Goal: Check status: Check status

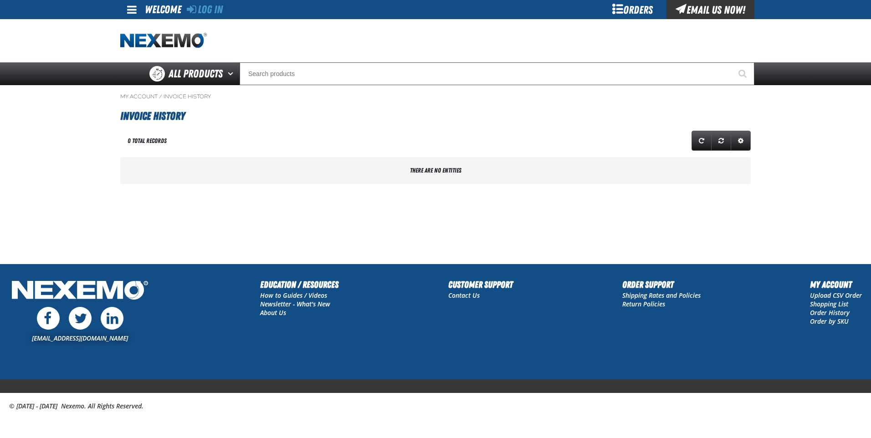
click at [614, 9] on div "Orders" at bounding box center [632, 9] width 68 height 19
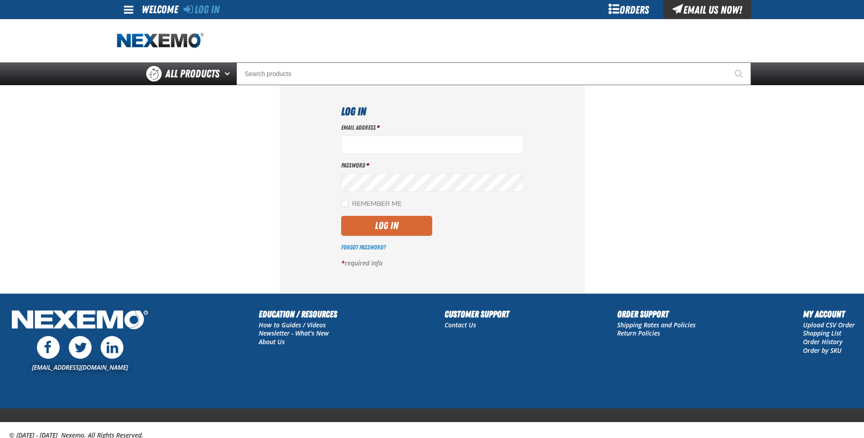
type input "[EMAIL_ADDRESS][DOMAIN_NAME]"
click at [378, 224] on button "Log In" at bounding box center [386, 226] width 91 height 20
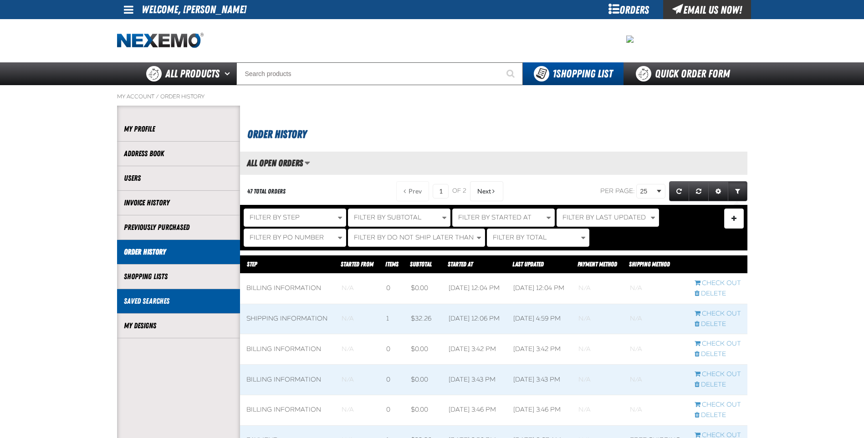
scroll to position [0, 0]
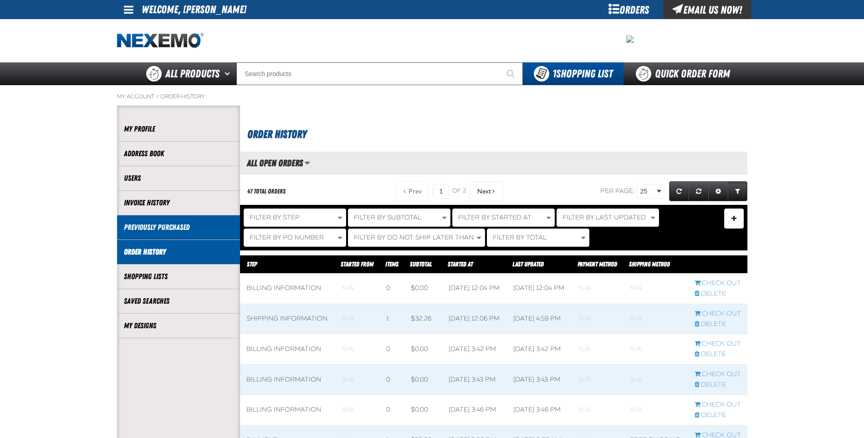
click at [178, 233] on li "Previously Purchased" at bounding box center [178, 227] width 123 height 25
click at [192, 224] on link "Previously Purchased" at bounding box center [178, 227] width 109 height 10
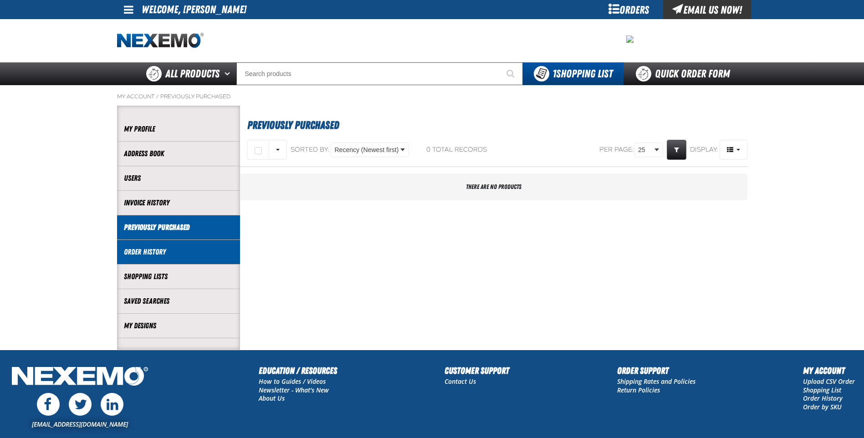
click at [189, 256] on link "Order History" at bounding box center [178, 252] width 109 height 10
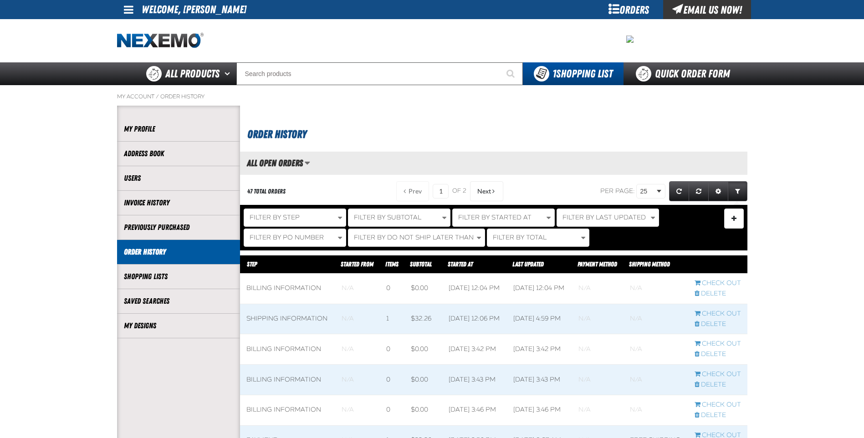
scroll to position [0, 0]
click at [589, 225] on button "Filter By Last Updated" at bounding box center [607, 218] width 102 height 18
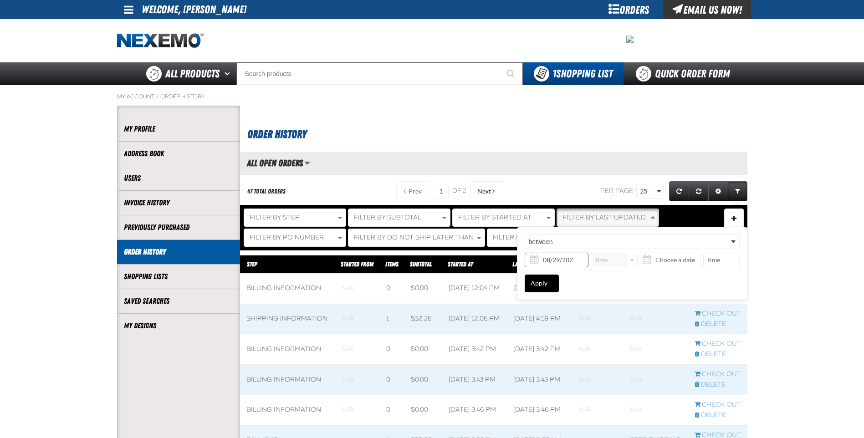
type input "08/29/2025"
type input "12:00 AM"
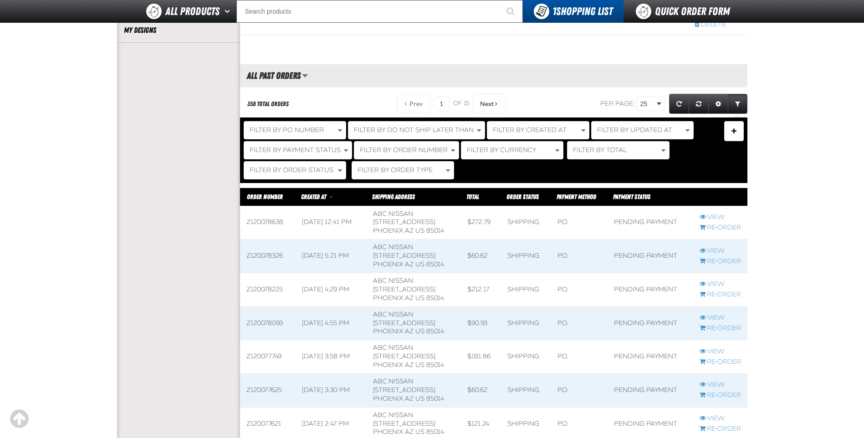
scroll to position [273, 0]
click at [716, 216] on link "View" at bounding box center [719, 217] width 41 height 9
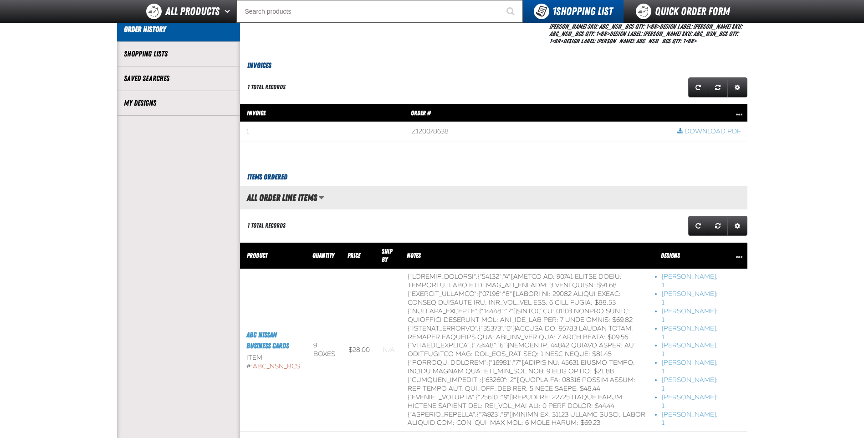
scroll to position [364, 0]
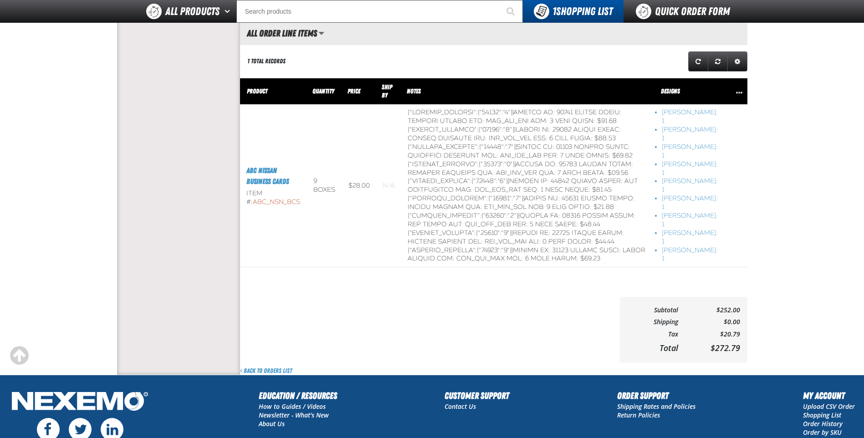
click at [379, 320] on div "Subtotal $252.00 Shipping $0.00 Tax $20.79 Total $272.79" at bounding box center [493, 330] width 507 height 66
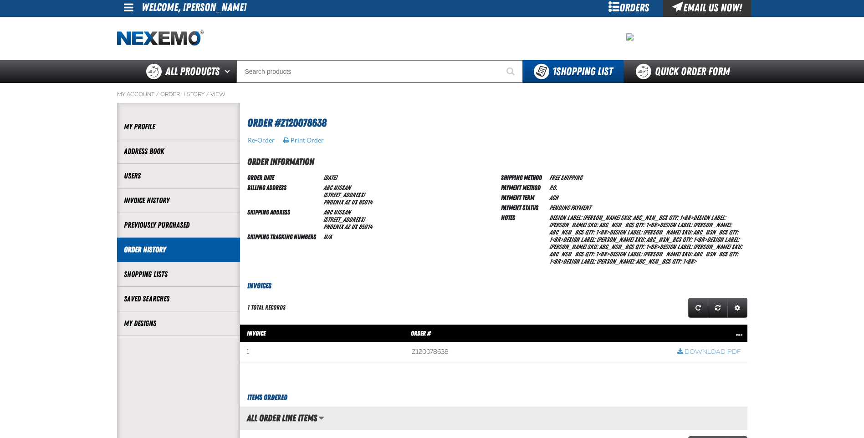
scroll to position [0, 0]
